Goal: Information Seeking & Learning: Learn about a topic

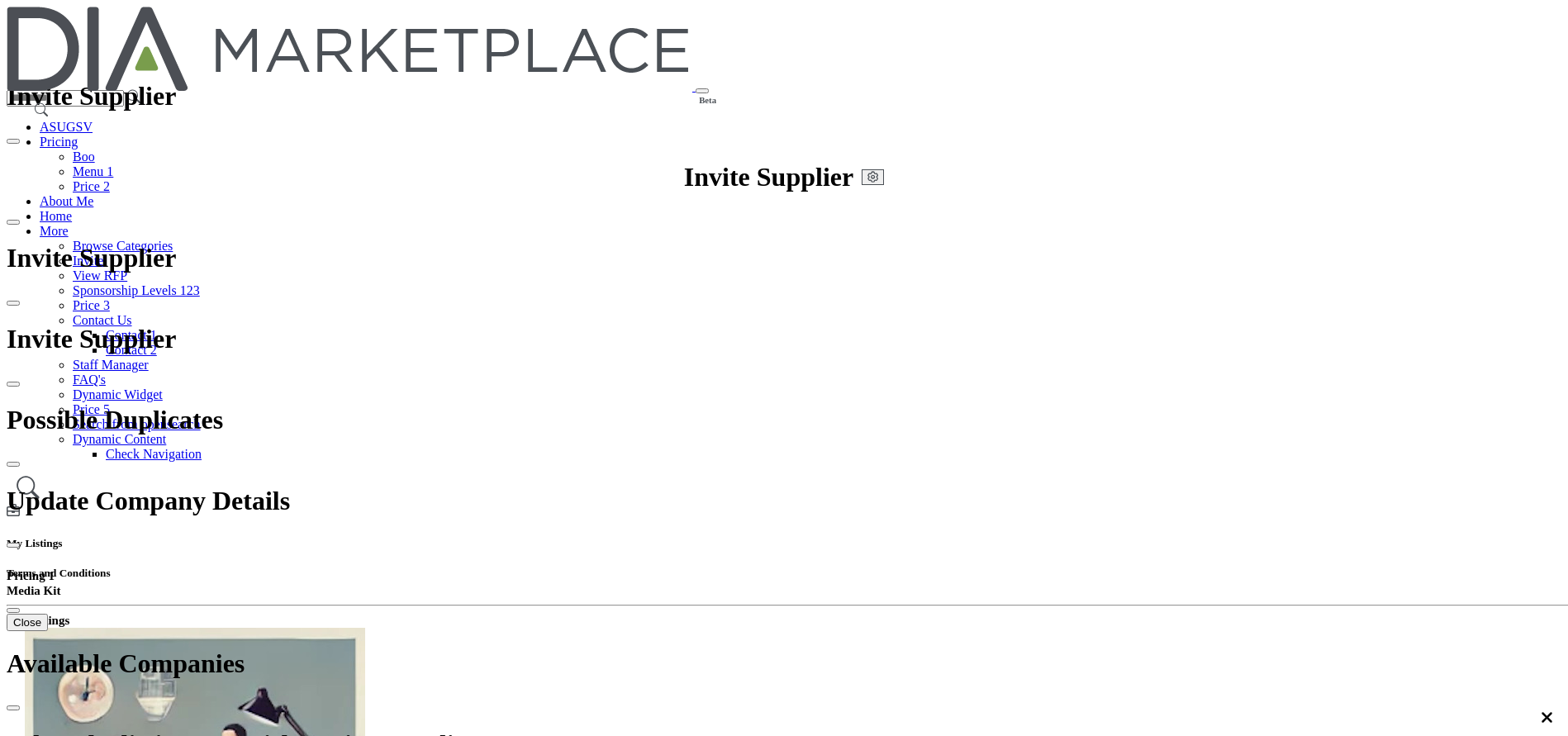
drag, startPoint x: 0, startPoint y: 0, endPoint x: 923, endPoint y: 350, distance: 987.1
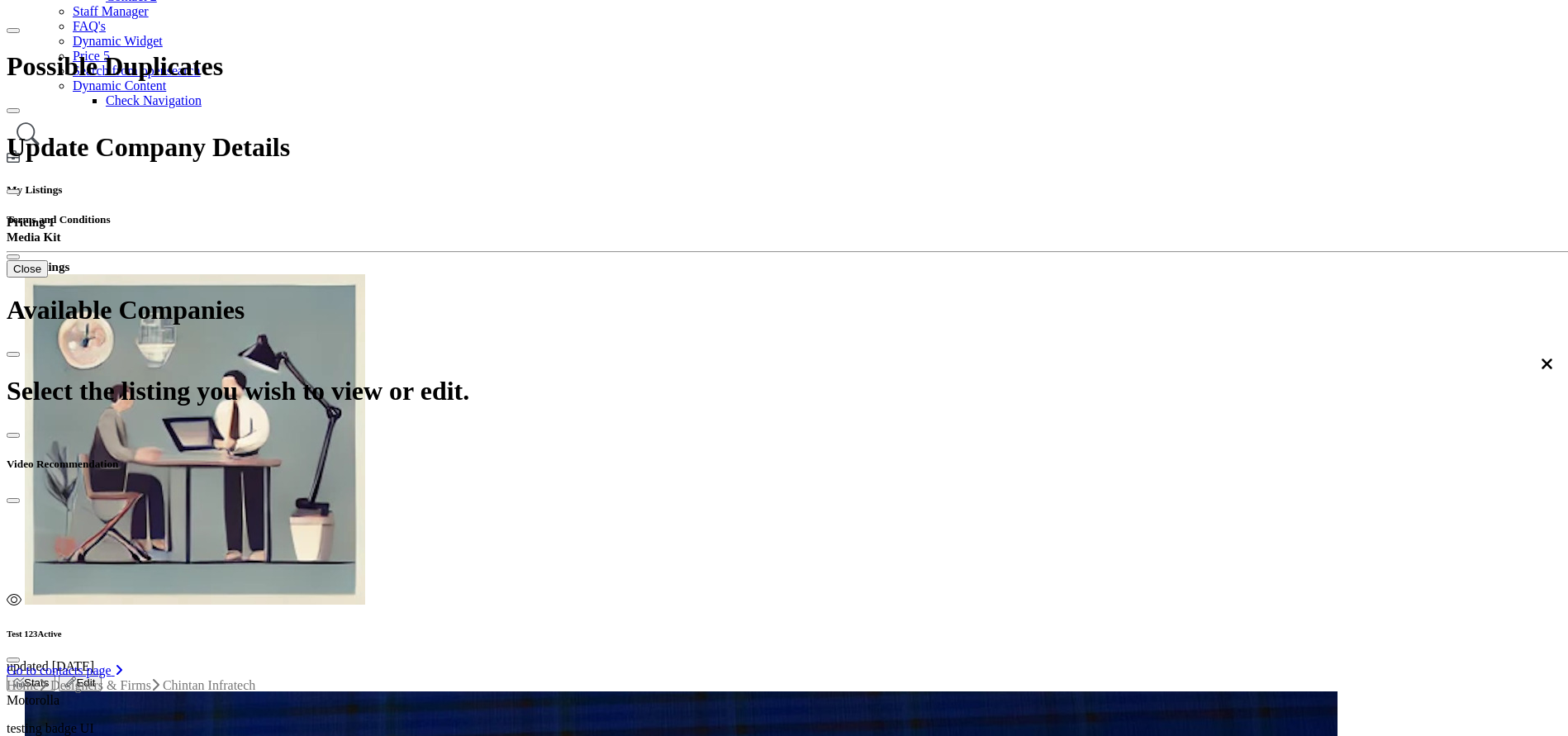
scroll to position [124, 0]
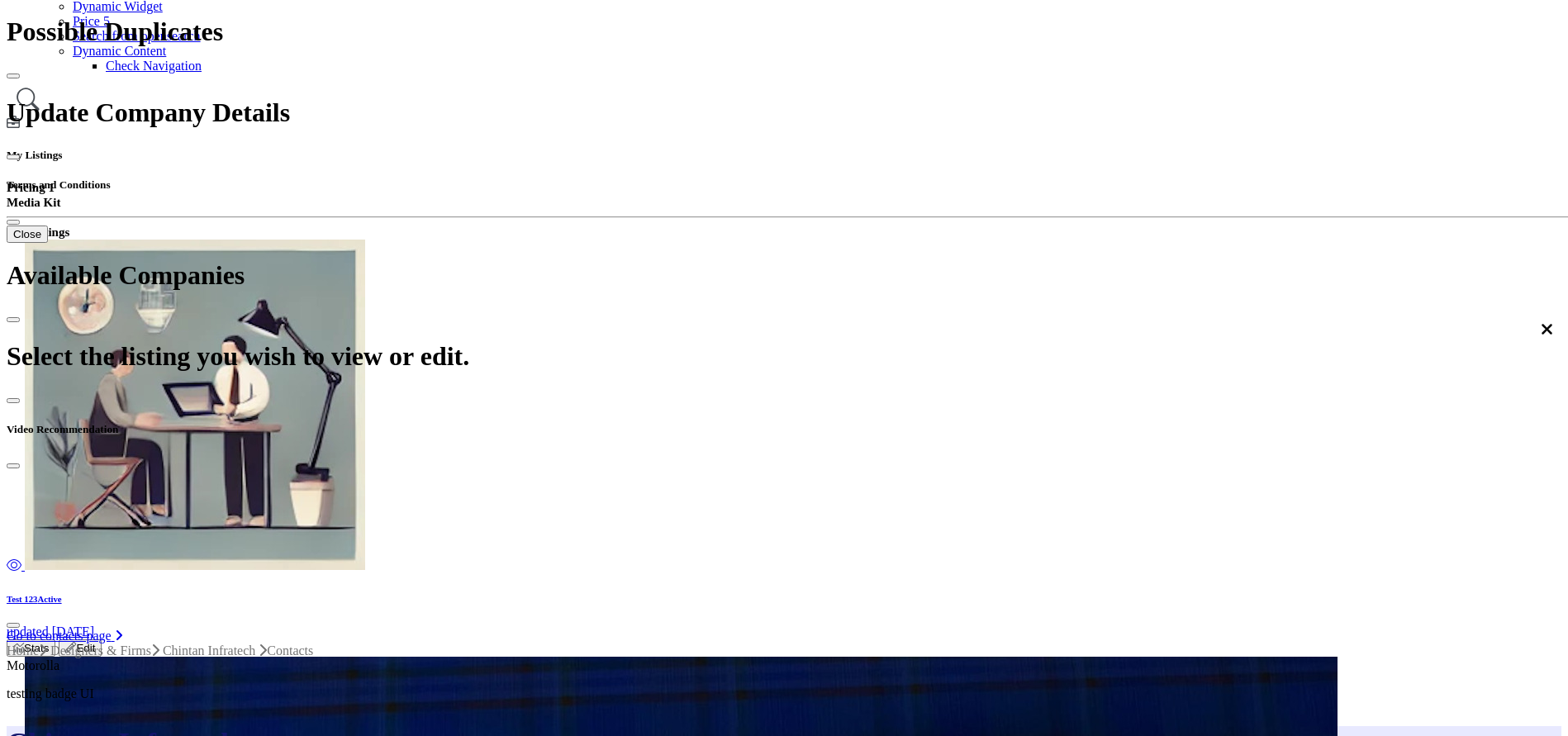
scroll to position [248, 0]
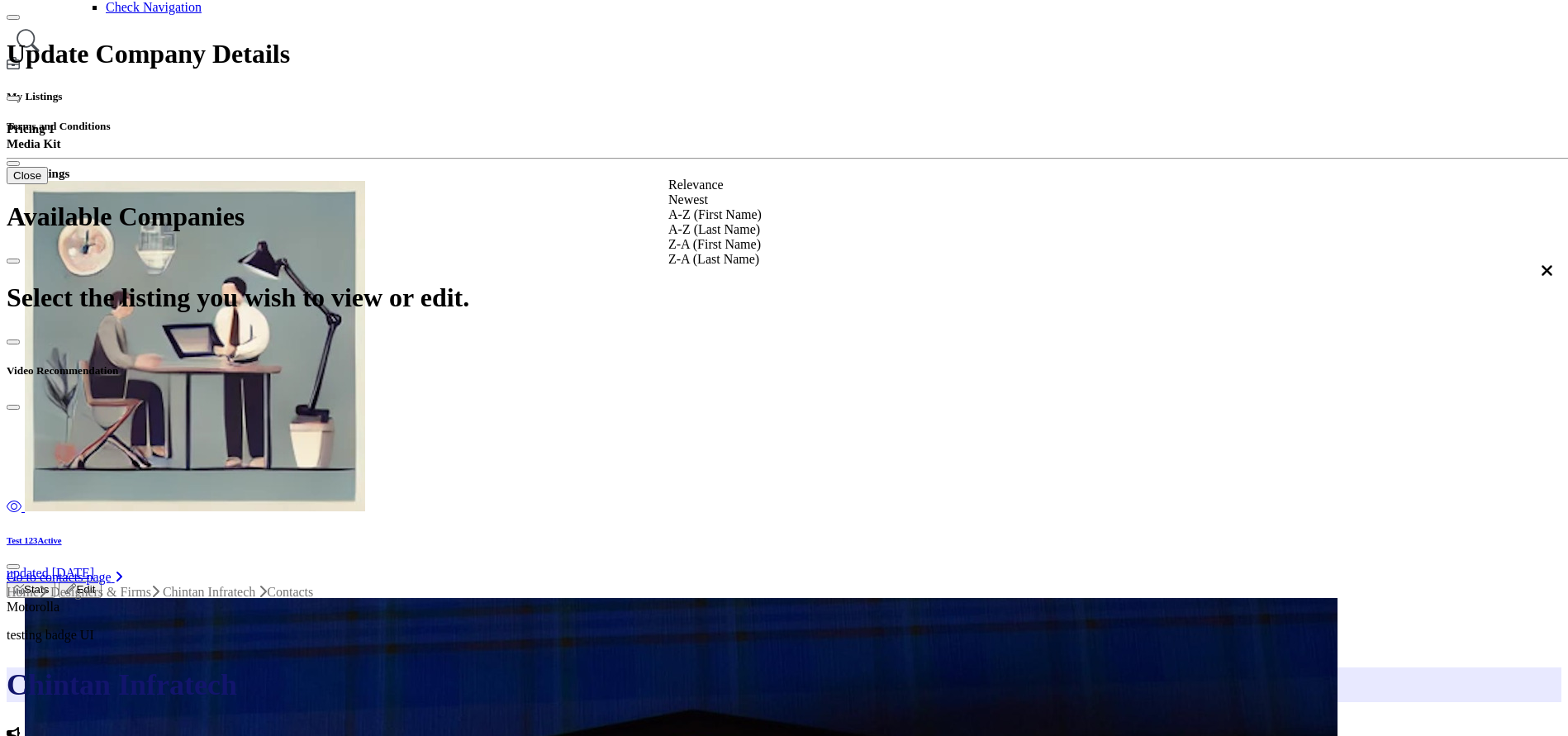
scroll to position [496, 0]
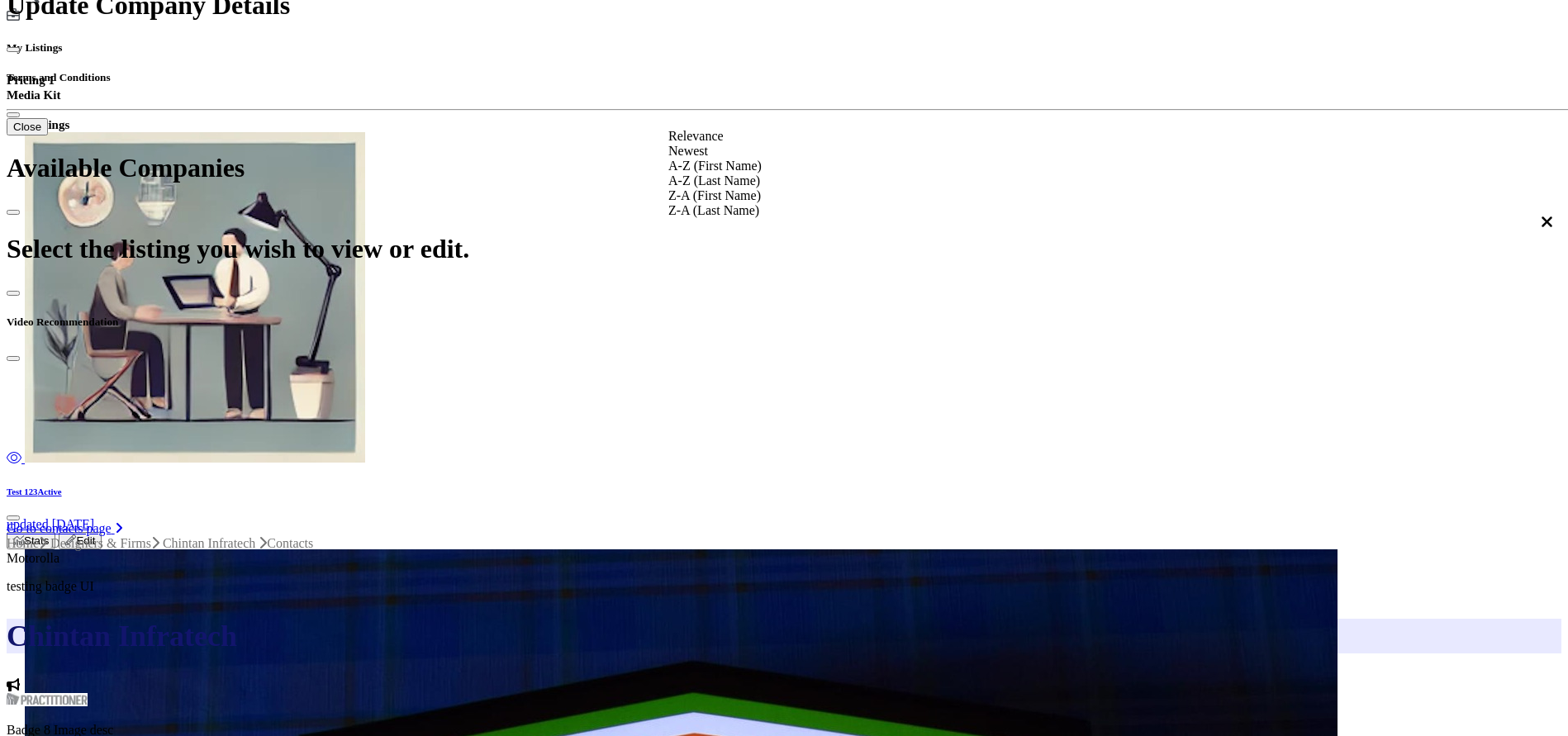
drag, startPoint x: 1492, startPoint y: 349, endPoint x: 1456, endPoint y: 353, distance: 36.2
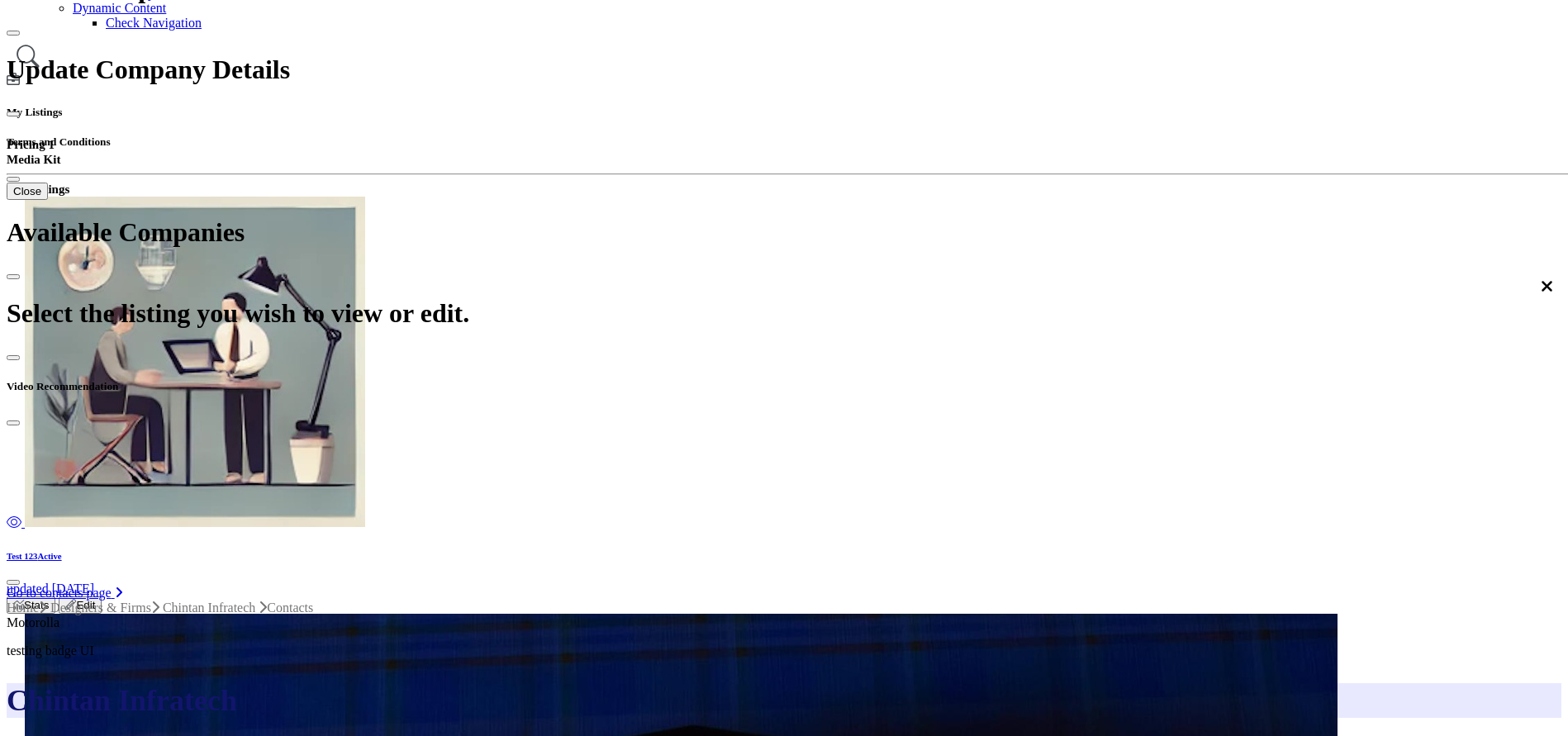
scroll to position [372, 0]
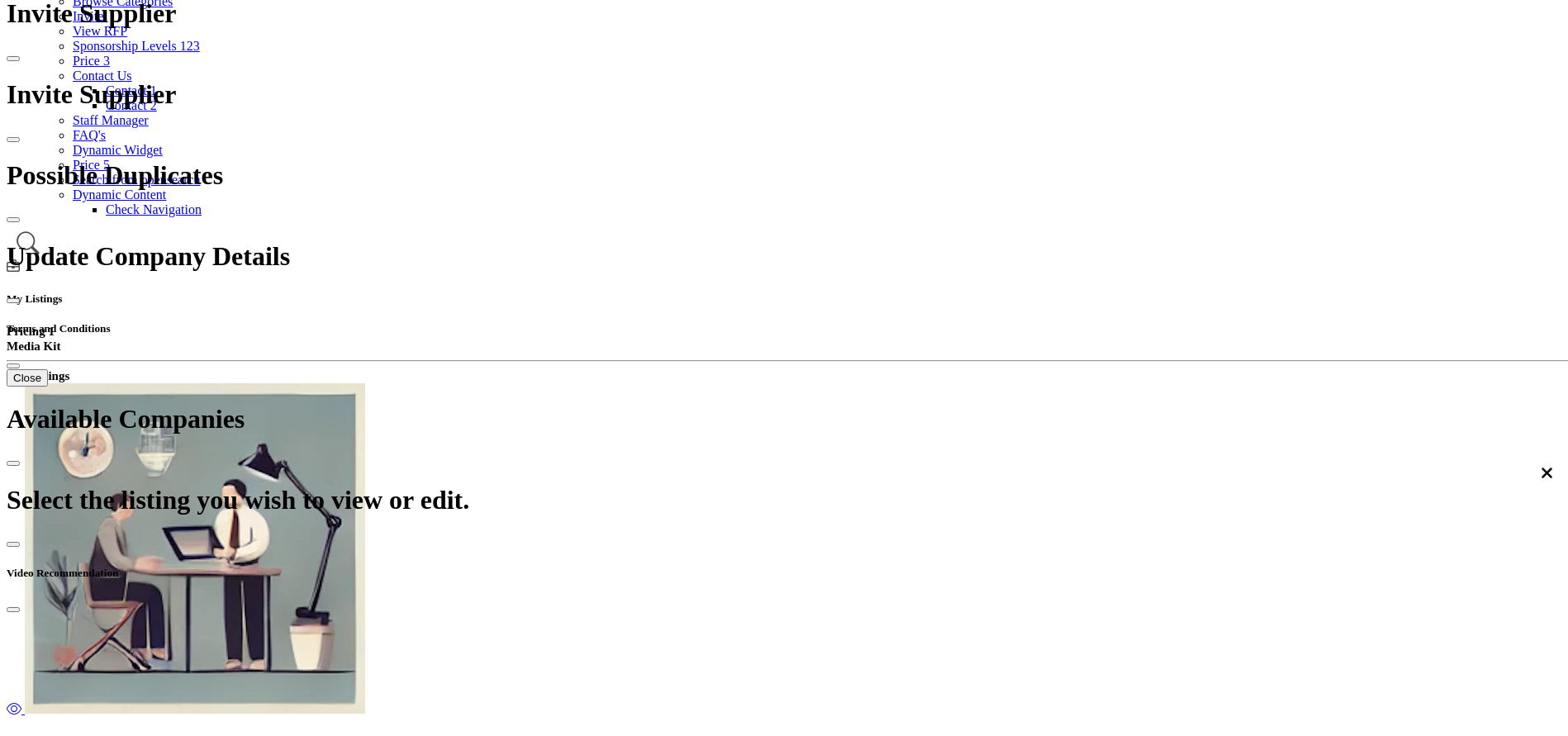
scroll to position [248, 0]
